Goal: Transaction & Acquisition: Purchase product/service

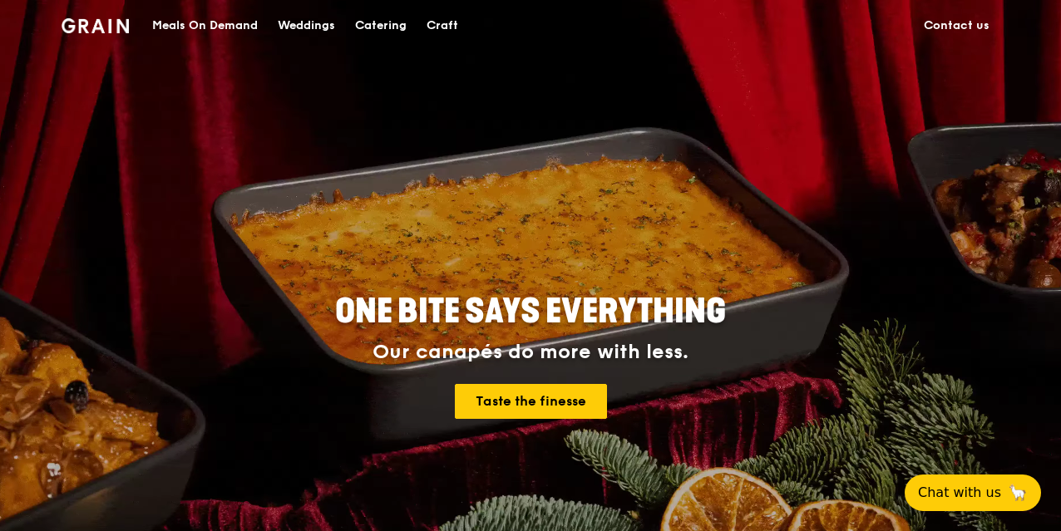
click at [225, 31] on div "Meals On Demand" at bounding box center [205, 26] width 106 height 50
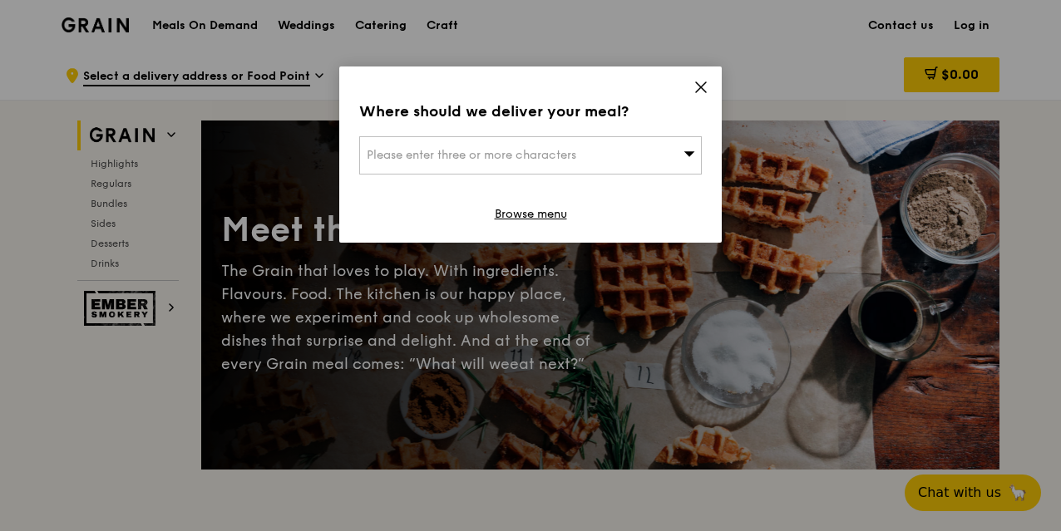
click at [679, 146] on div "Please enter three or more characters" at bounding box center [530, 155] width 343 height 38
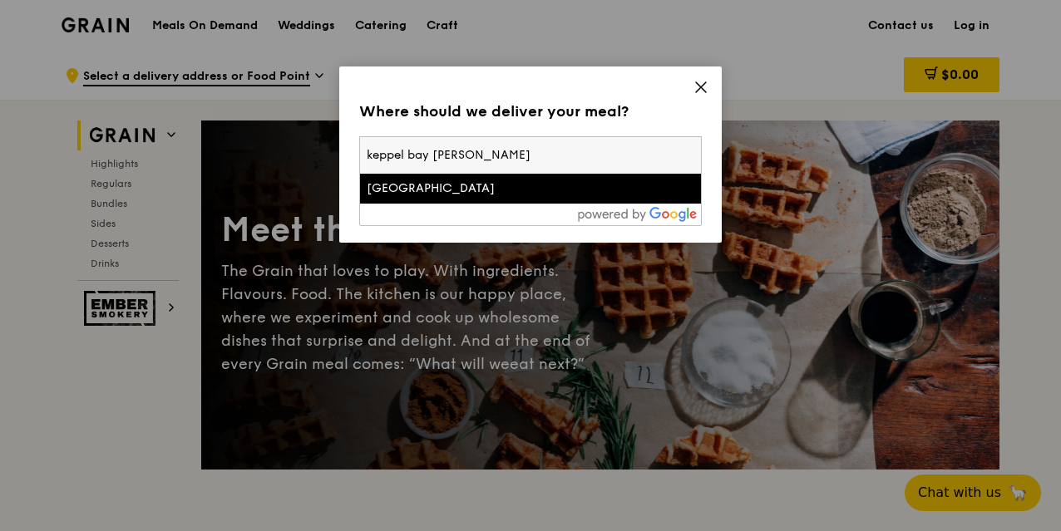
type input "keppel bay [PERSON_NAME]"
click at [467, 194] on div "[GEOGRAPHIC_DATA]" at bounding box center [490, 188] width 246 height 17
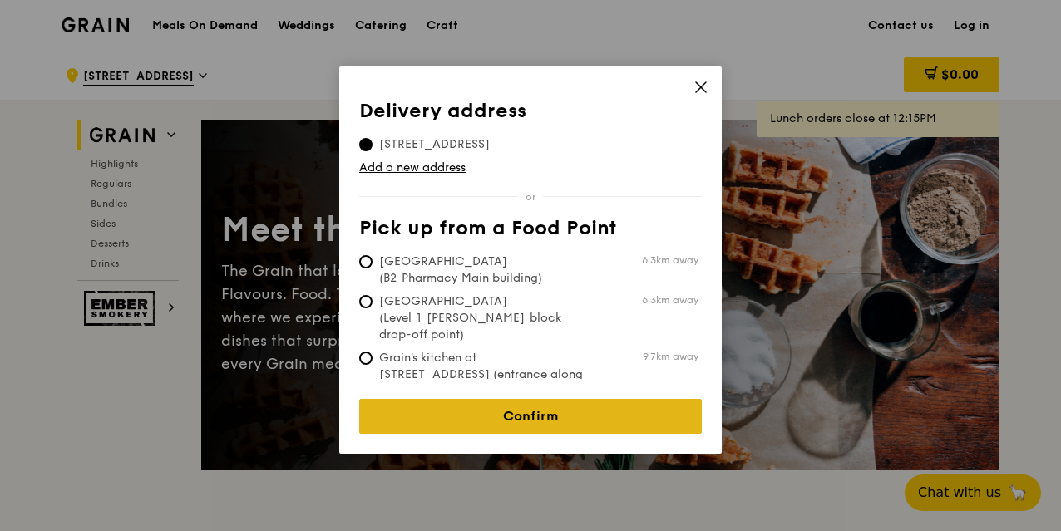
click at [521, 407] on link "Confirm" at bounding box center [530, 416] width 343 height 35
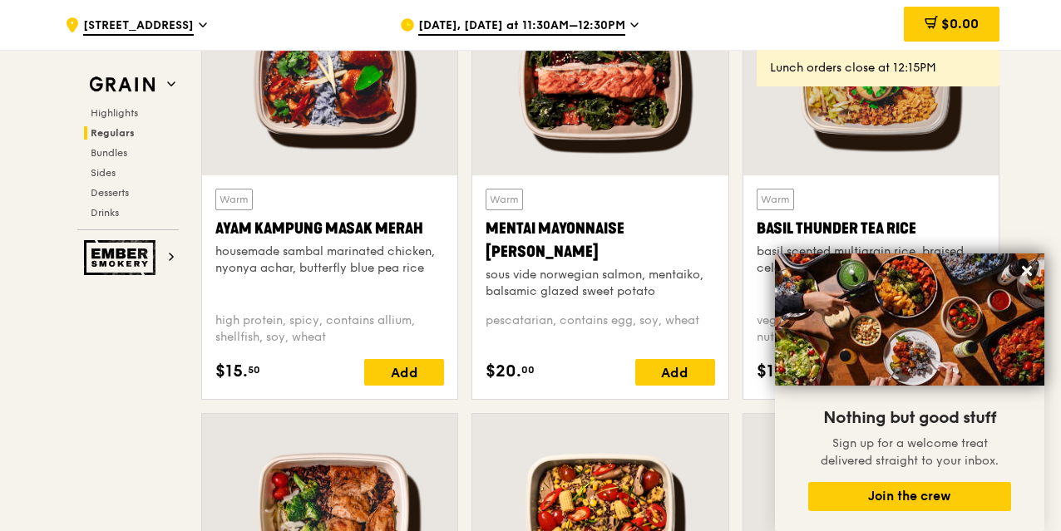
scroll to position [1774, 0]
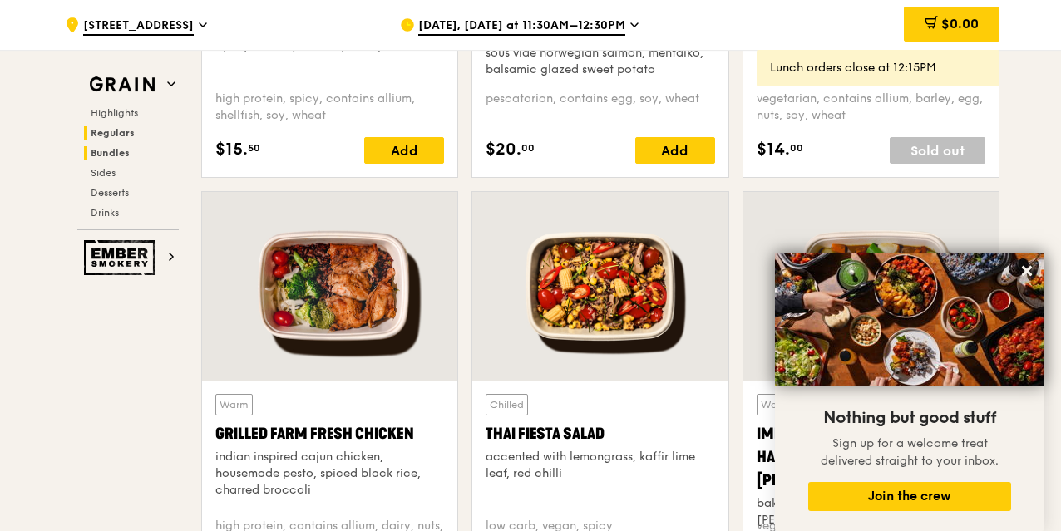
click at [114, 154] on span "Bundles" at bounding box center [110, 153] width 39 height 12
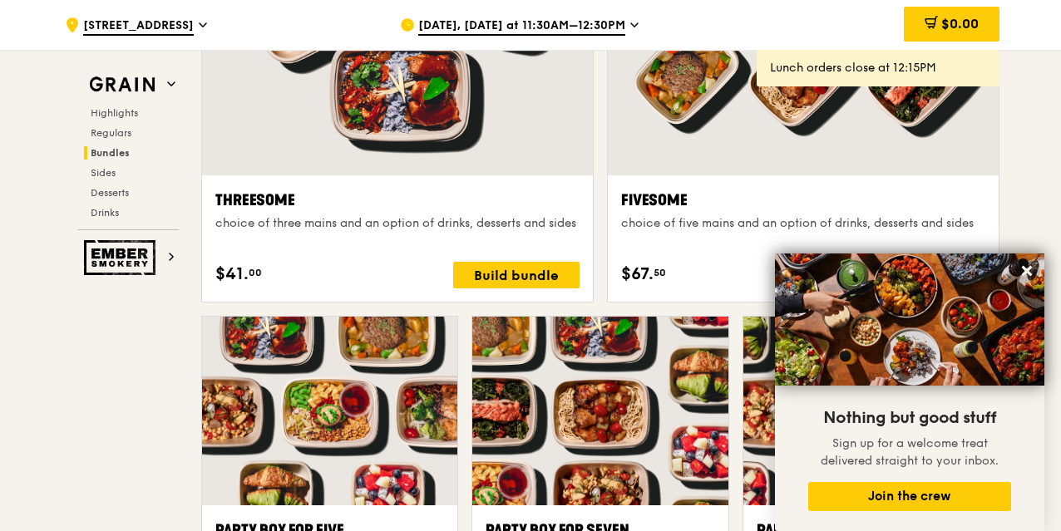
scroll to position [2834, 0]
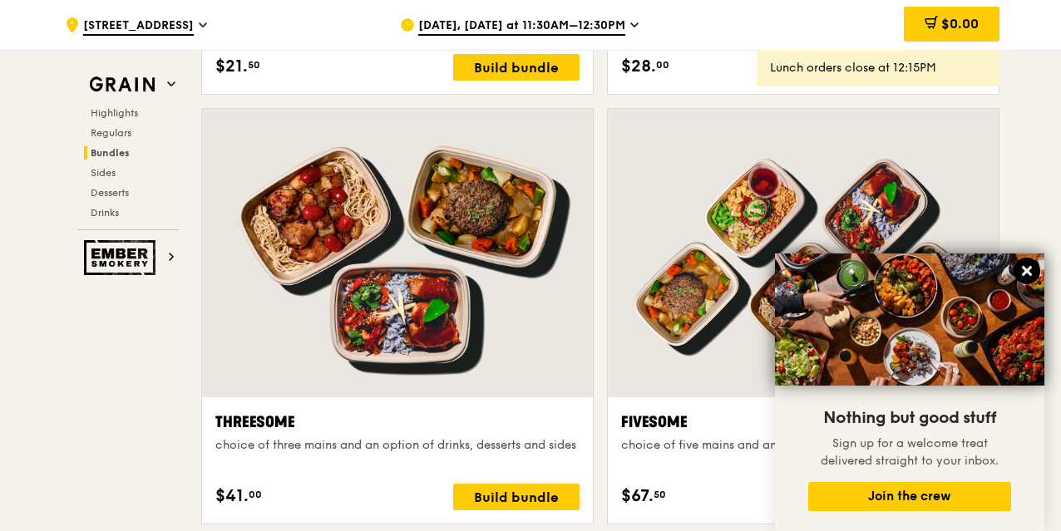
click at [1026, 270] on icon at bounding box center [1027, 271] width 10 height 10
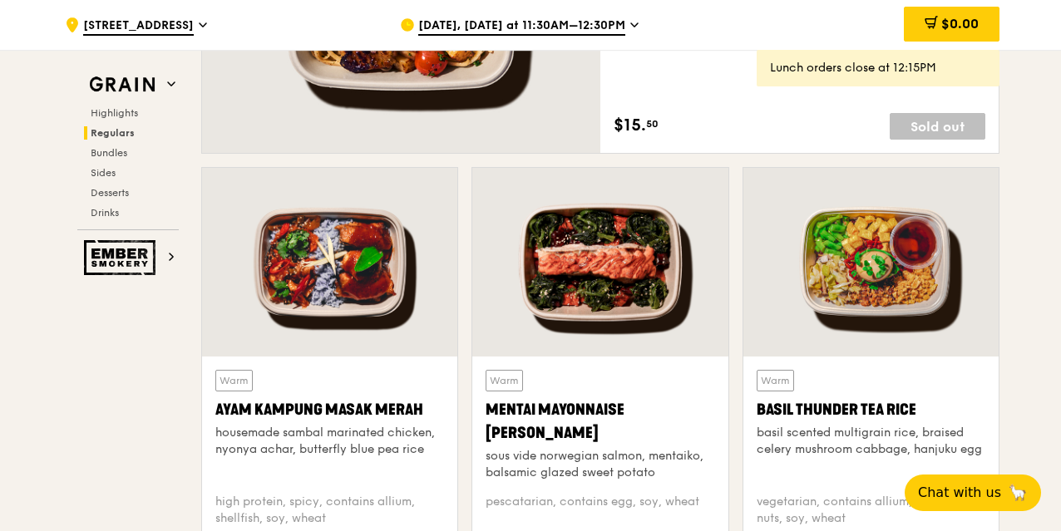
scroll to position [1371, 0]
click at [514, 27] on span "[DATE], [DATE] at 11:30AM–12:30PM" at bounding box center [521, 26] width 207 height 18
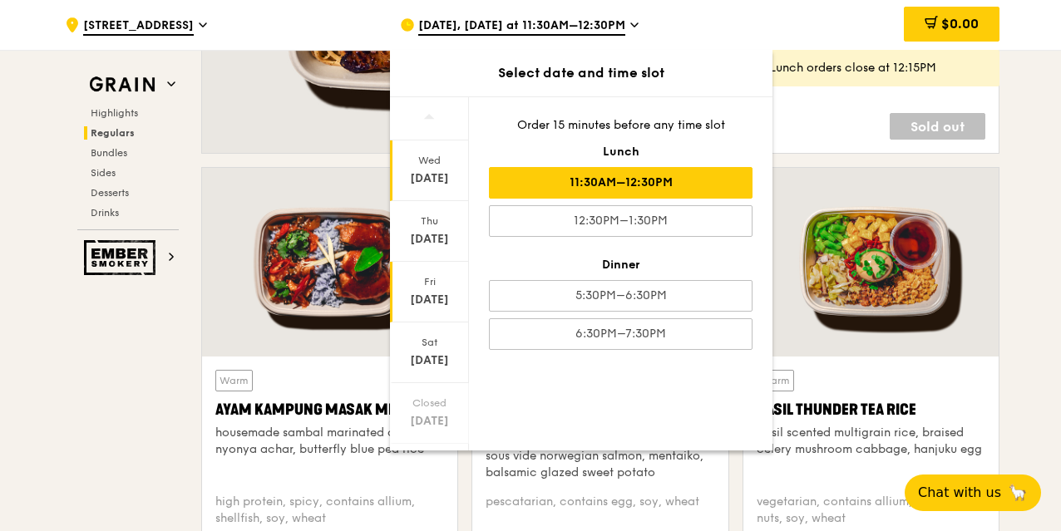
click at [427, 285] on div "Fri" at bounding box center [430, 281] width 74 height 13
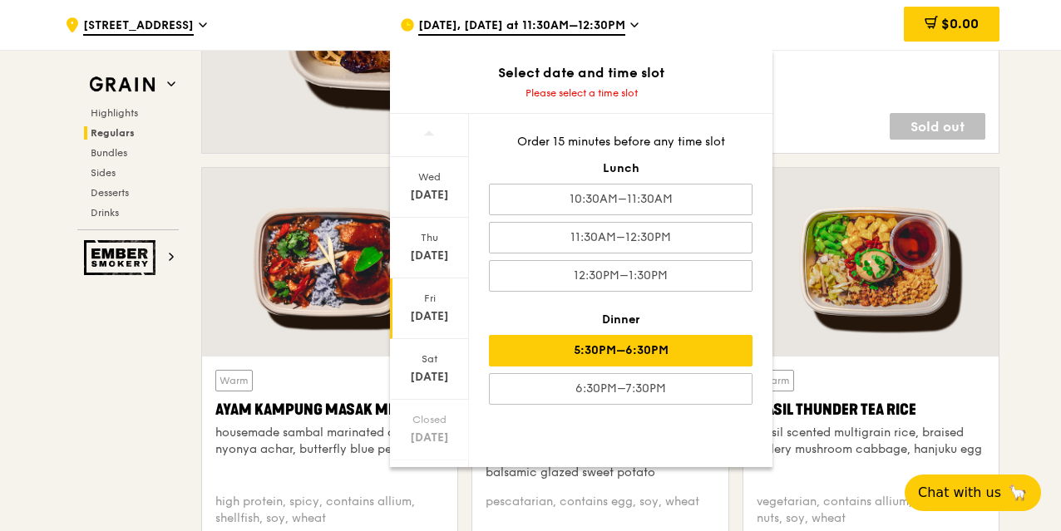
click at [600, 340] on div "5:30PM–6:30PM" at bounding box center [621, 351] width 264 height 32
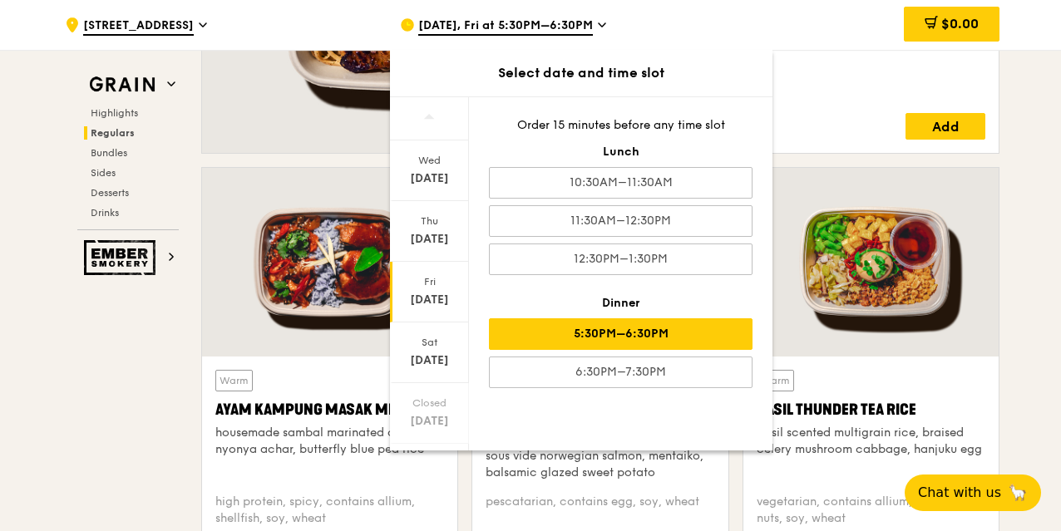
click at [604, 22] on div "[DATE], Fri at 5:30PM–6:30PM" at bounding box center [554, 25] width 309 height 50
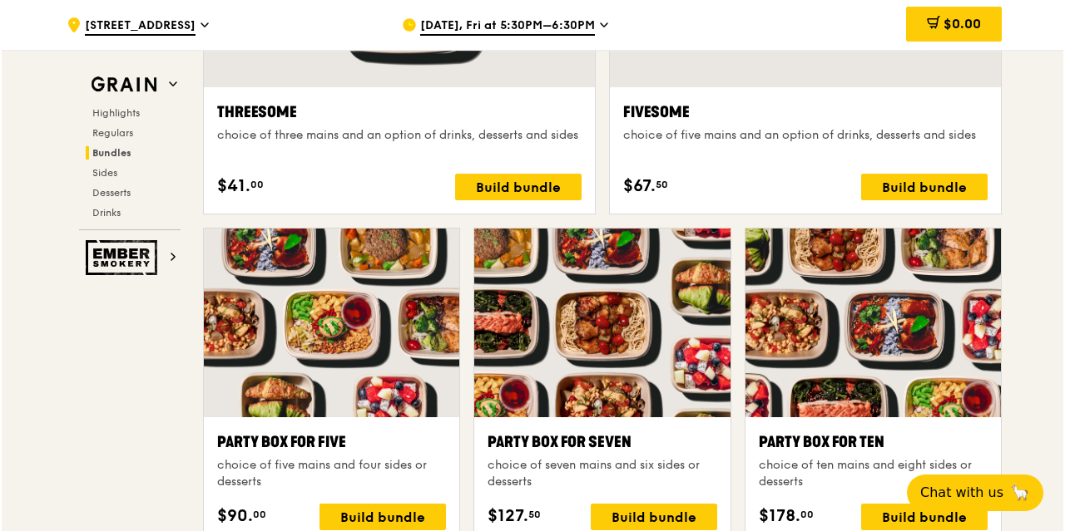
scroll to position [3367, 0]
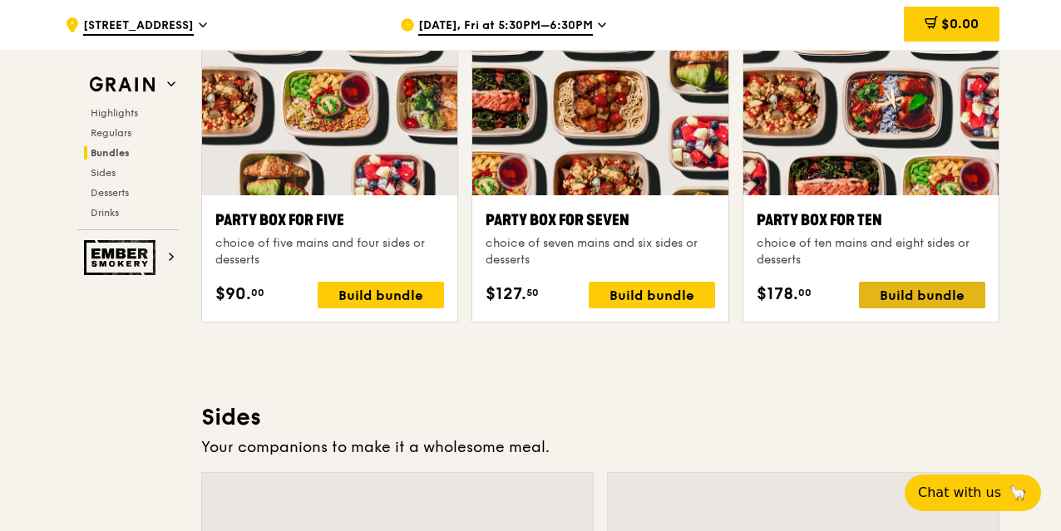
click at [907, 295] on div "Build bundle" at bounding box center [922, 295] width 126 height 27
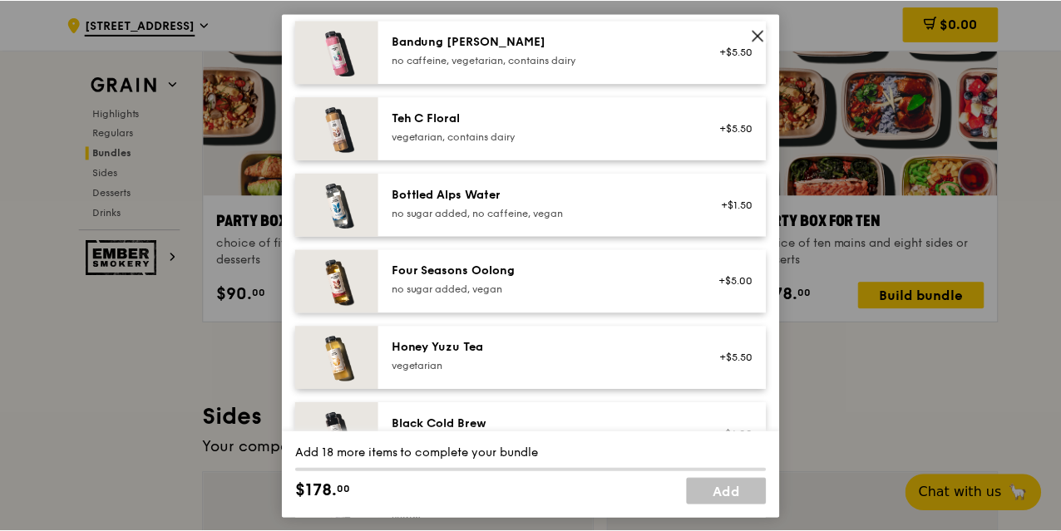
scroll to position [1996, 0]
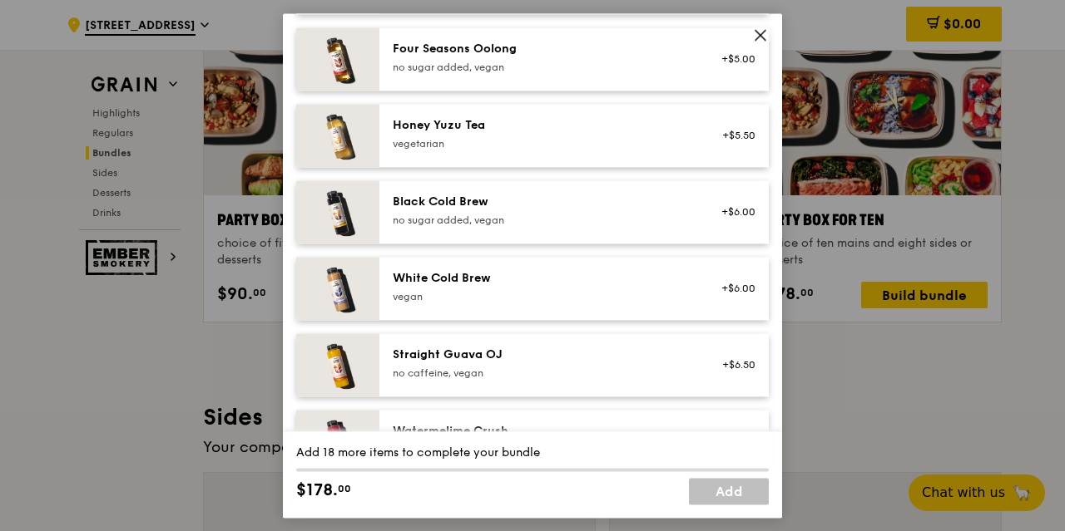
click at [757, 34] on icon at bounding box center [760, 34] width 15 height 15
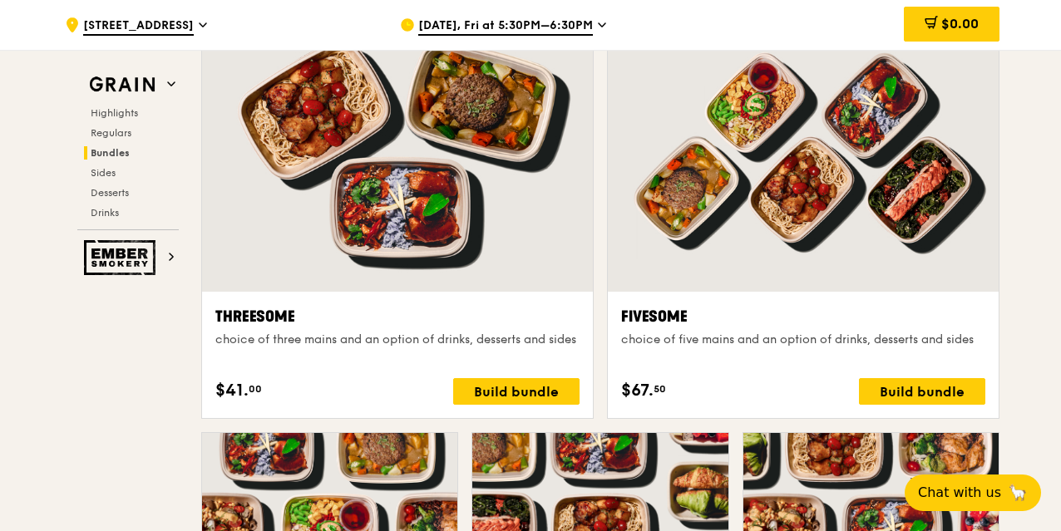
scroll to position [2923, 0]
